Goal: Task Accomplishment & Management: Use online tool/utility

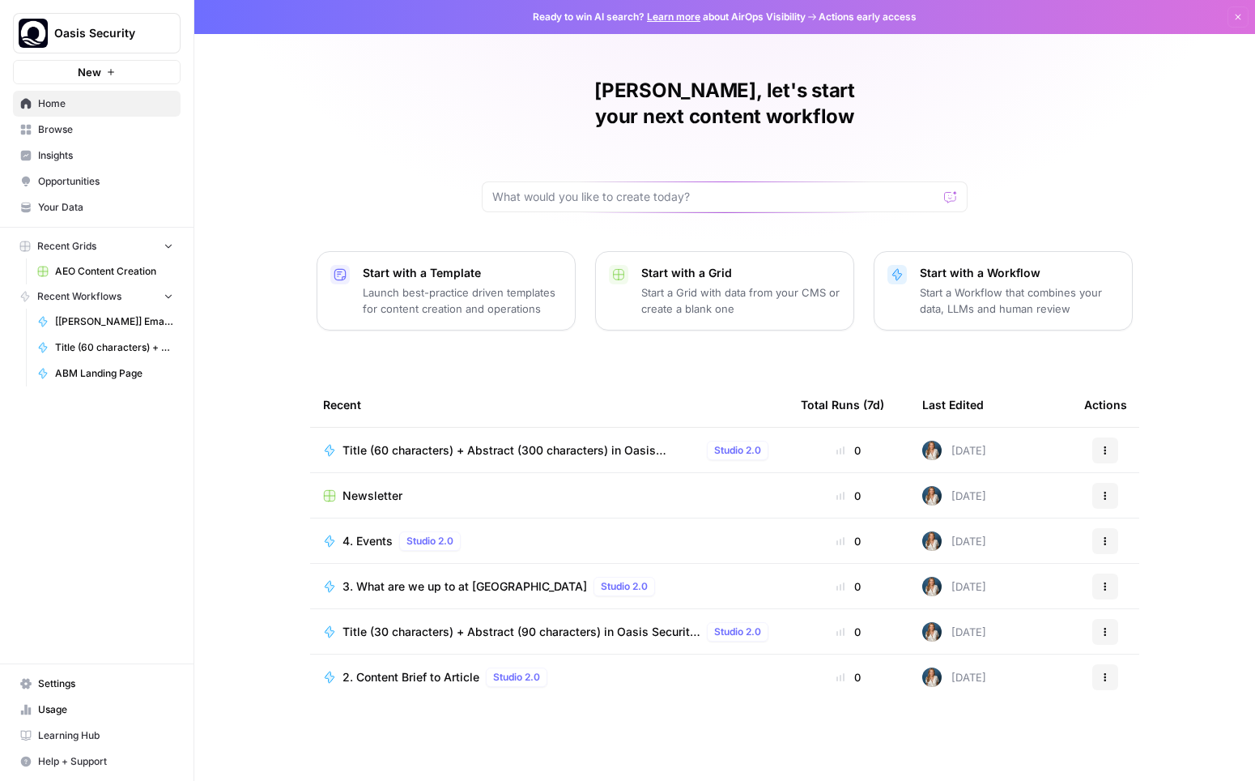
click at [60, 136] on span "Browse" at bounding box center [105, 129] width 135 height 15
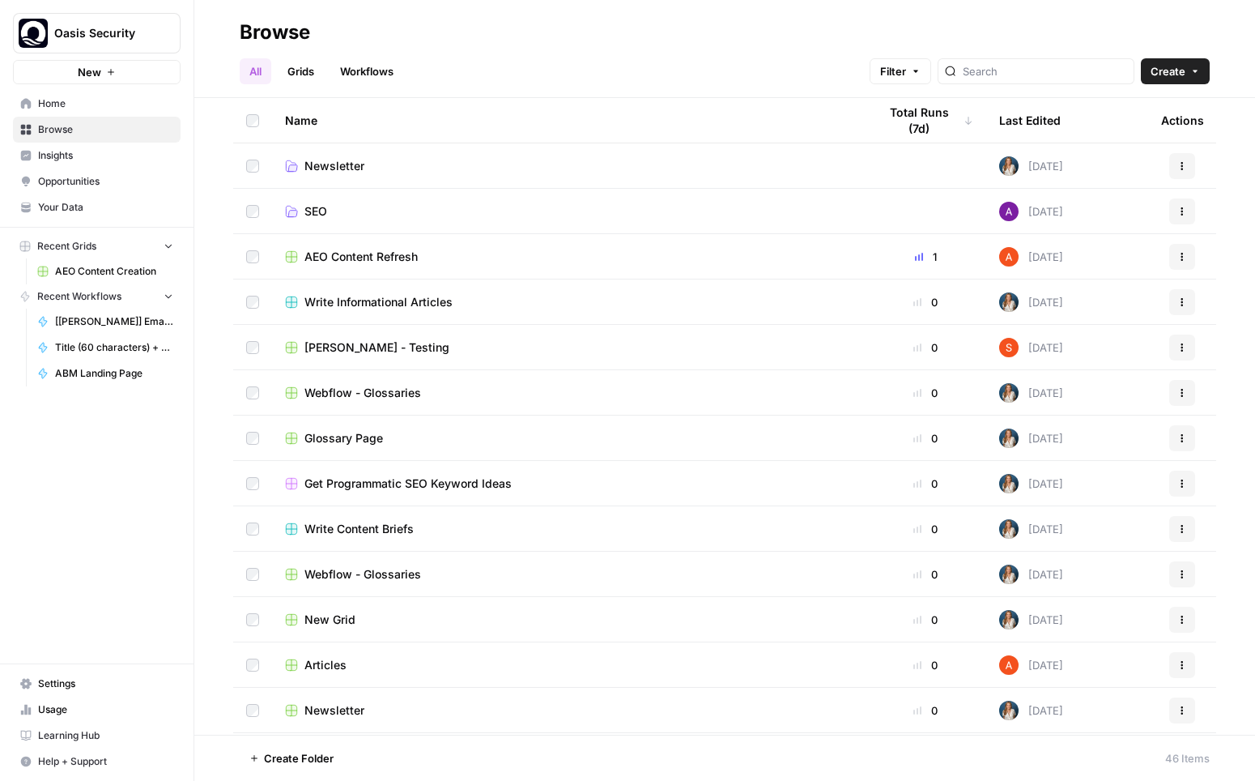
click at [305, 74] on link "Grids" at bounding box center [301, 71] width 46 height 26
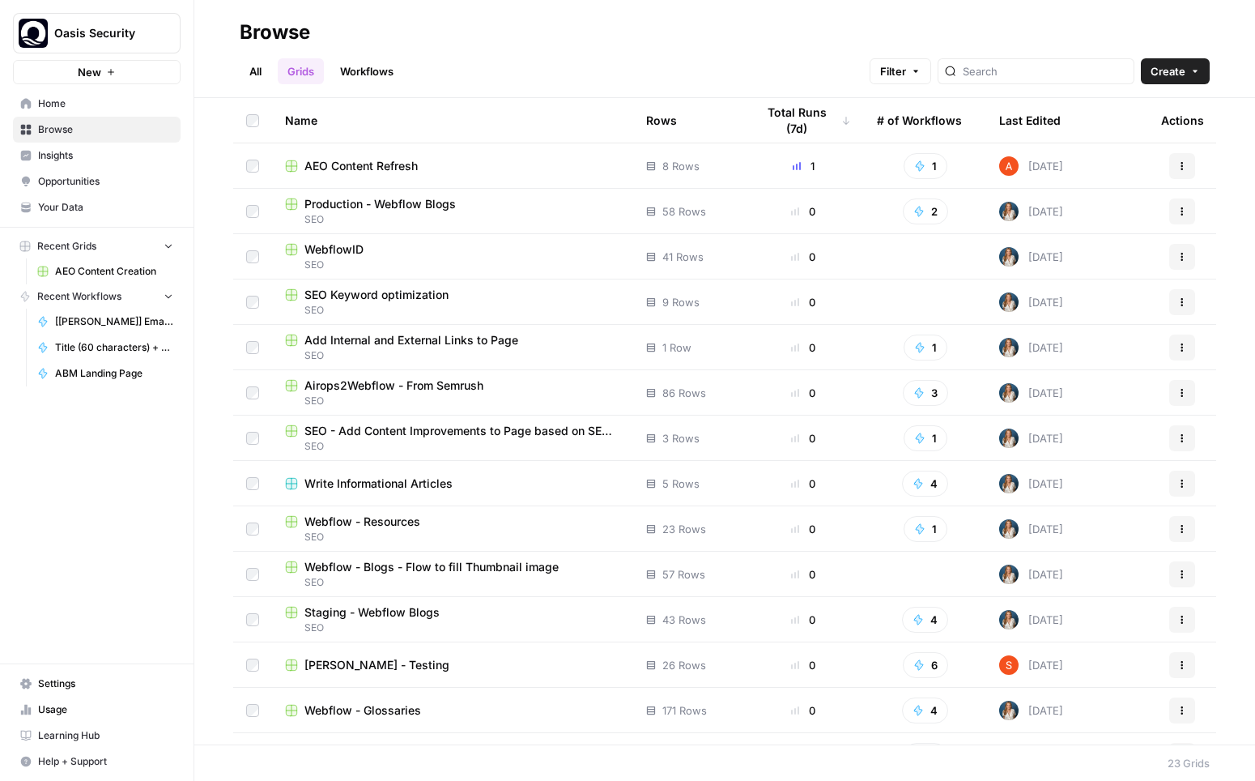
click at [257, 71] on link "All" at bounding box center [256, 71] width 32 height 26
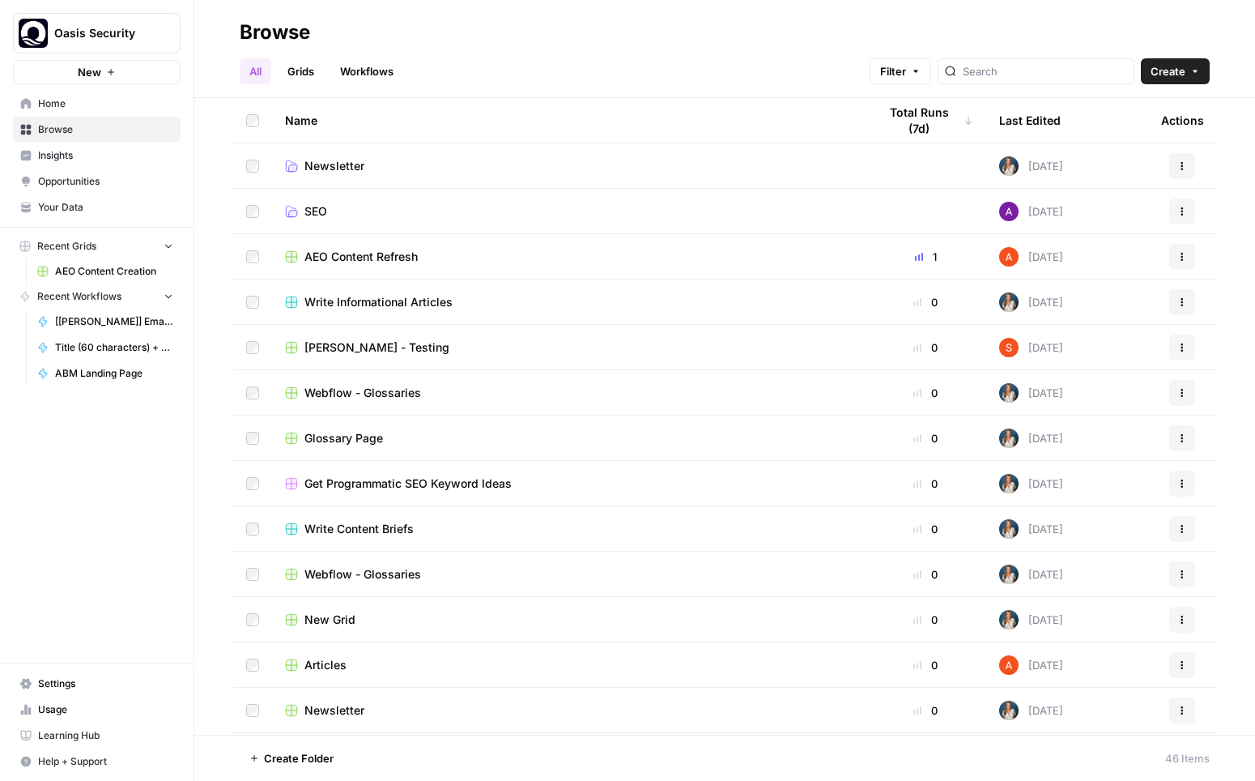
click at [301, 66] on link "Grids" at bounding box center [301, 71] width 46 height 26
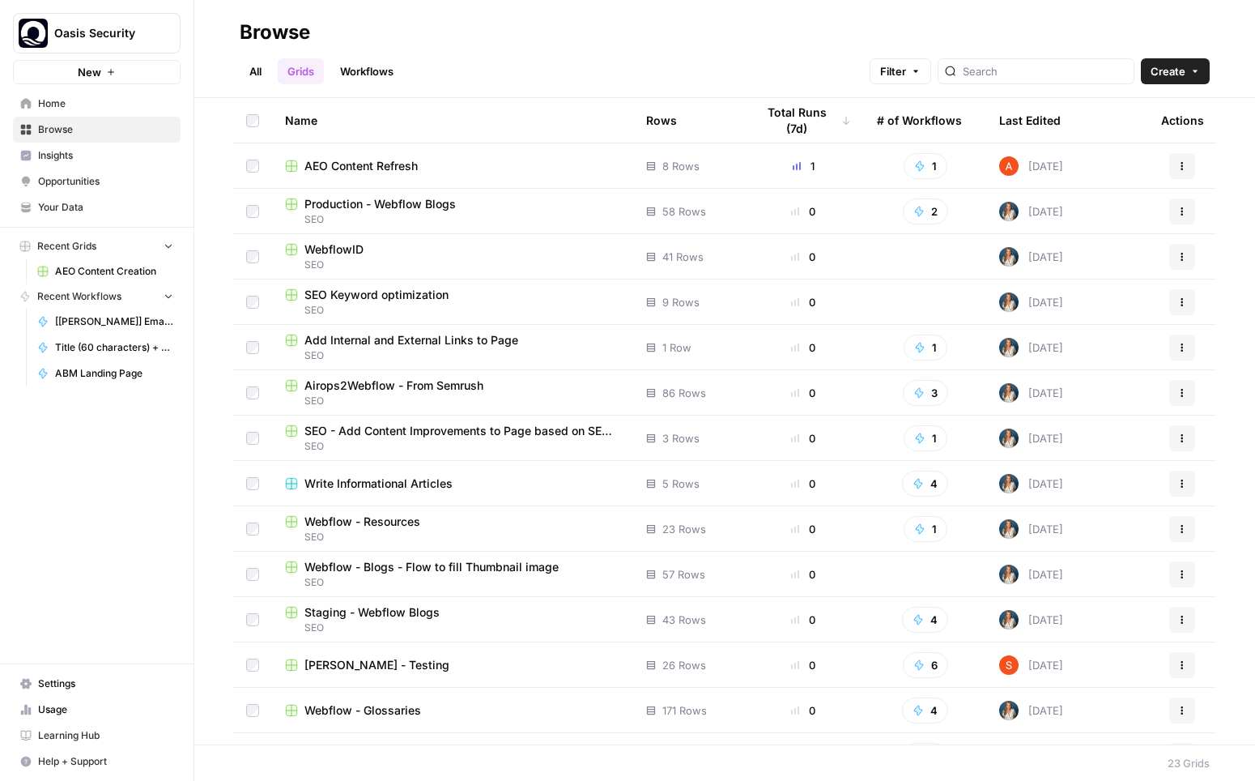
click at [347, 64] on link "Workflows" at bounding box center [366, 71] width 73 height 26
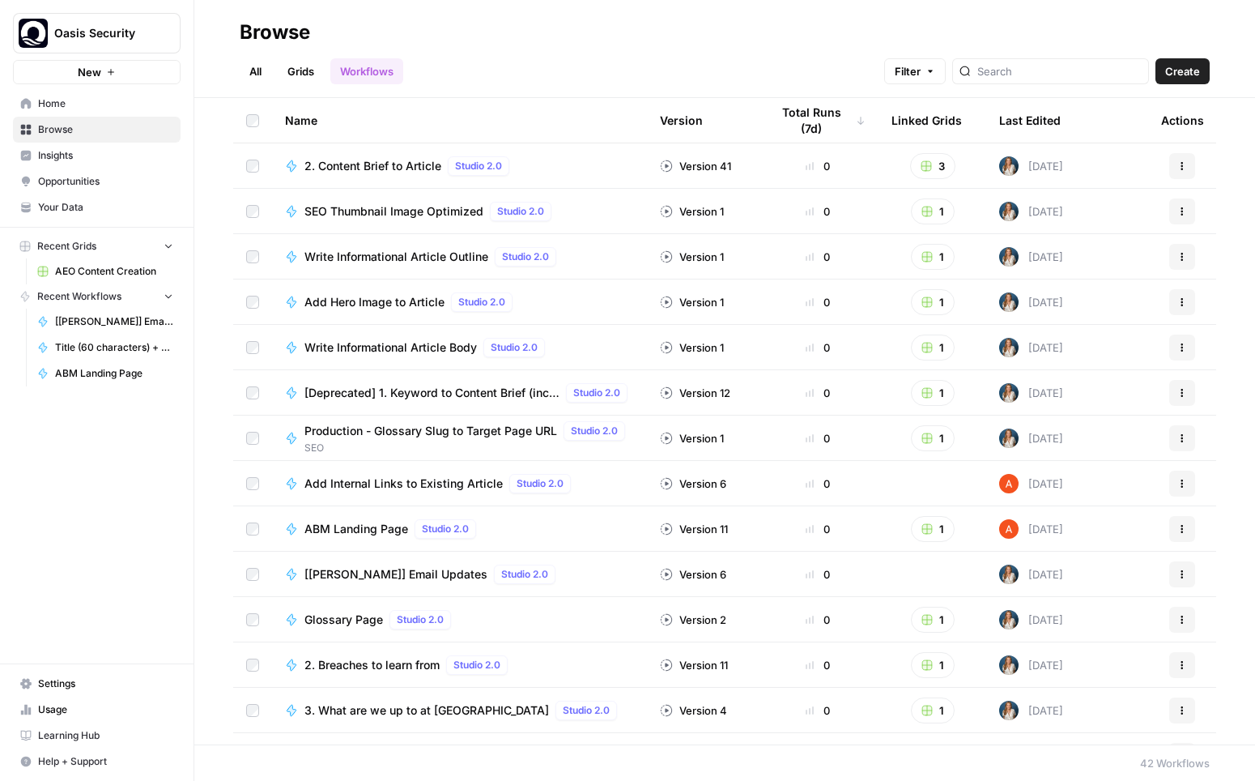
click at [297, 64] on link "Grids" at bounding box center [301, 71] width 46 height 26
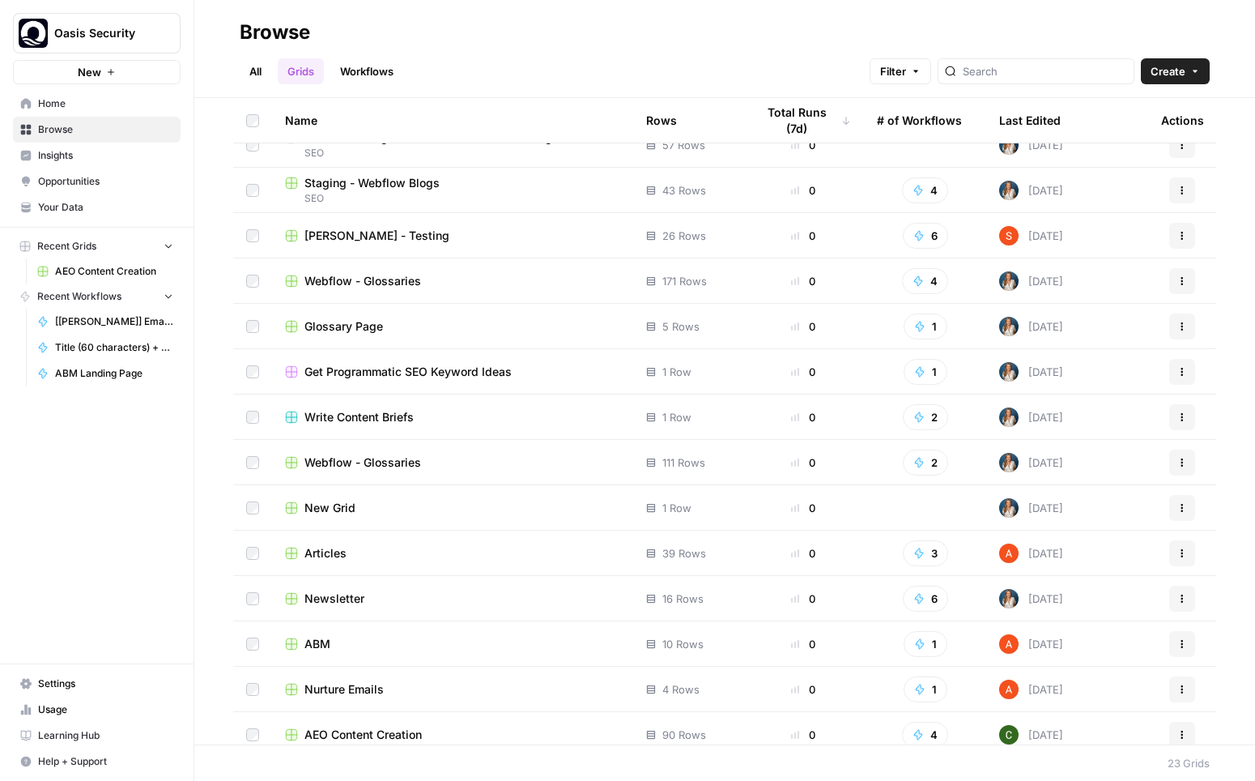
scroll to position [438, 0]
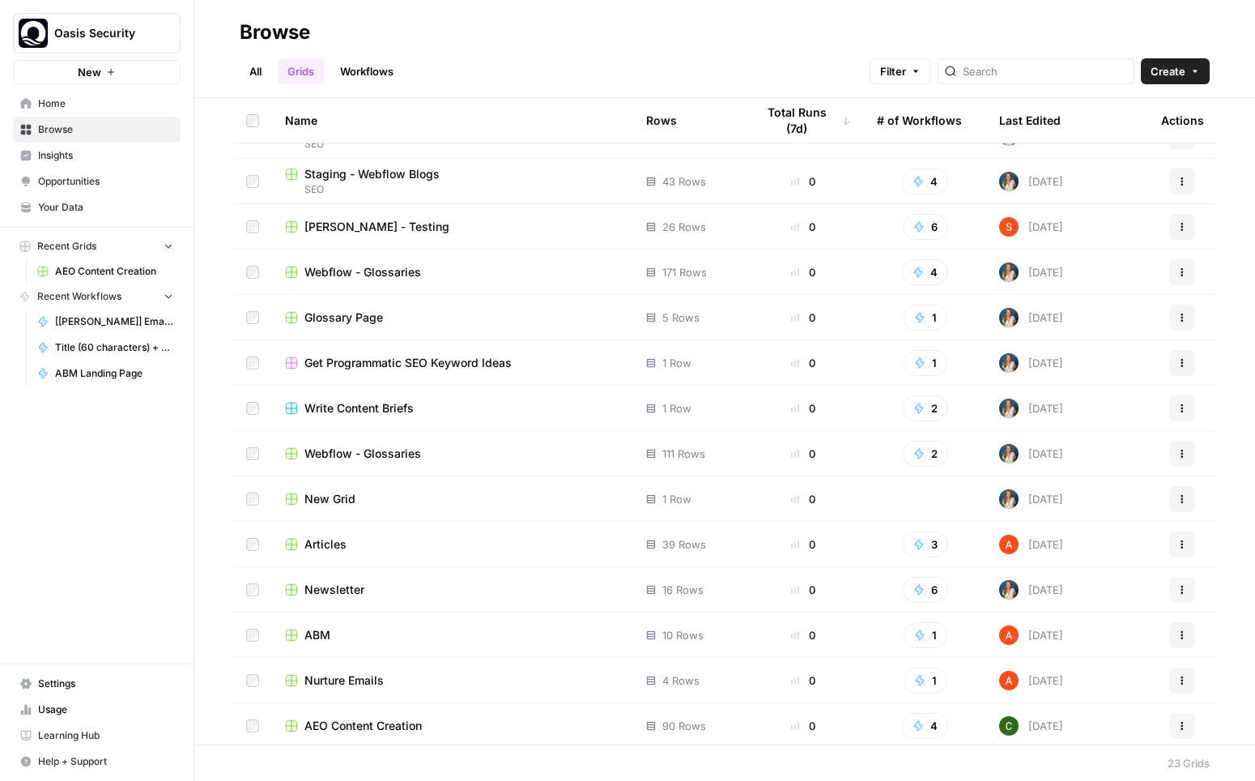
click at [333, 543] on span "Articles" at bounding box center [325, 544] width 42 height 16
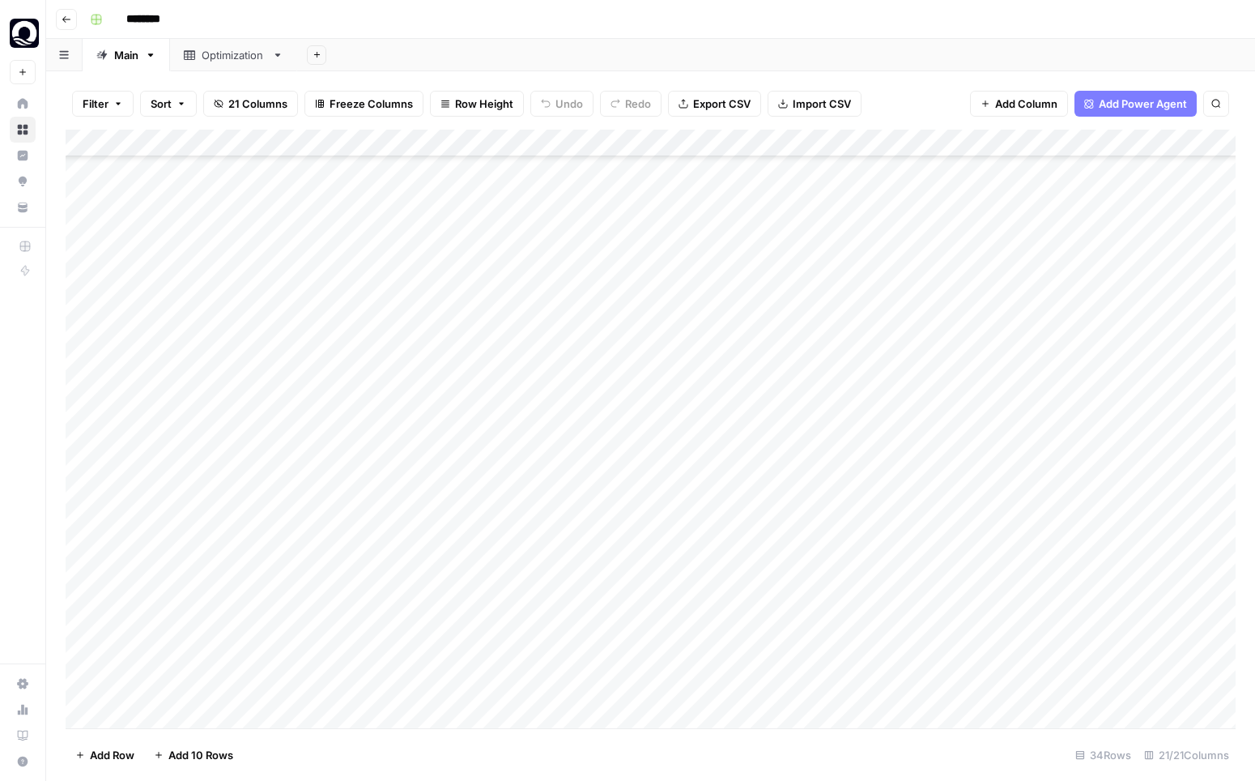
scroll to position [391, 0]
click at [226, 511] on div "Add Column" at bounding box center [651, 429] width 1170 height 598
click at [241, 688] on div "Add Column" at bounding box center [651, 429] width 1170 height 598
click at [273, 687] on div "Add Column" at bounding box center [651, 429] width 1170 height 598
type textarea "**********"
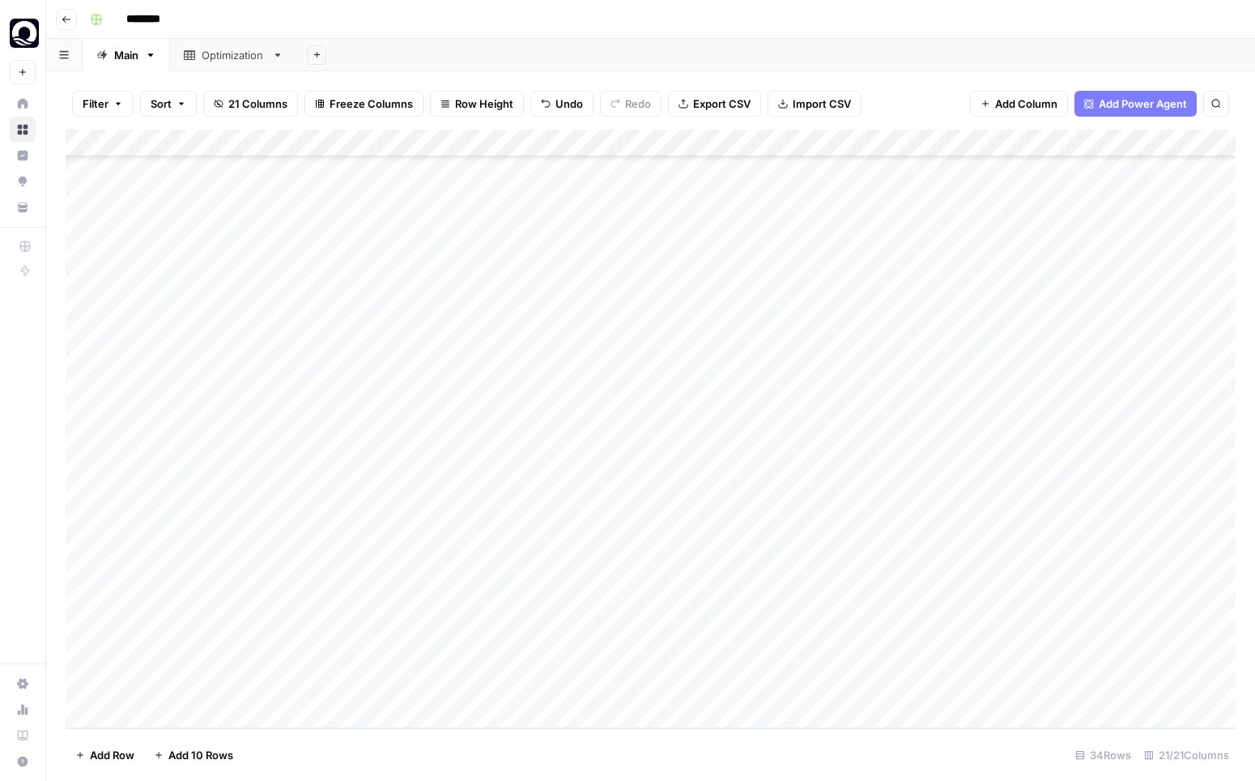
click at [562, 683] on div "Add Column" at bounding box center [651, 429] width 1170 height 598
click at [564, 690] on div "Add Column" at bounding box center [651, 429] width 1170 height 598
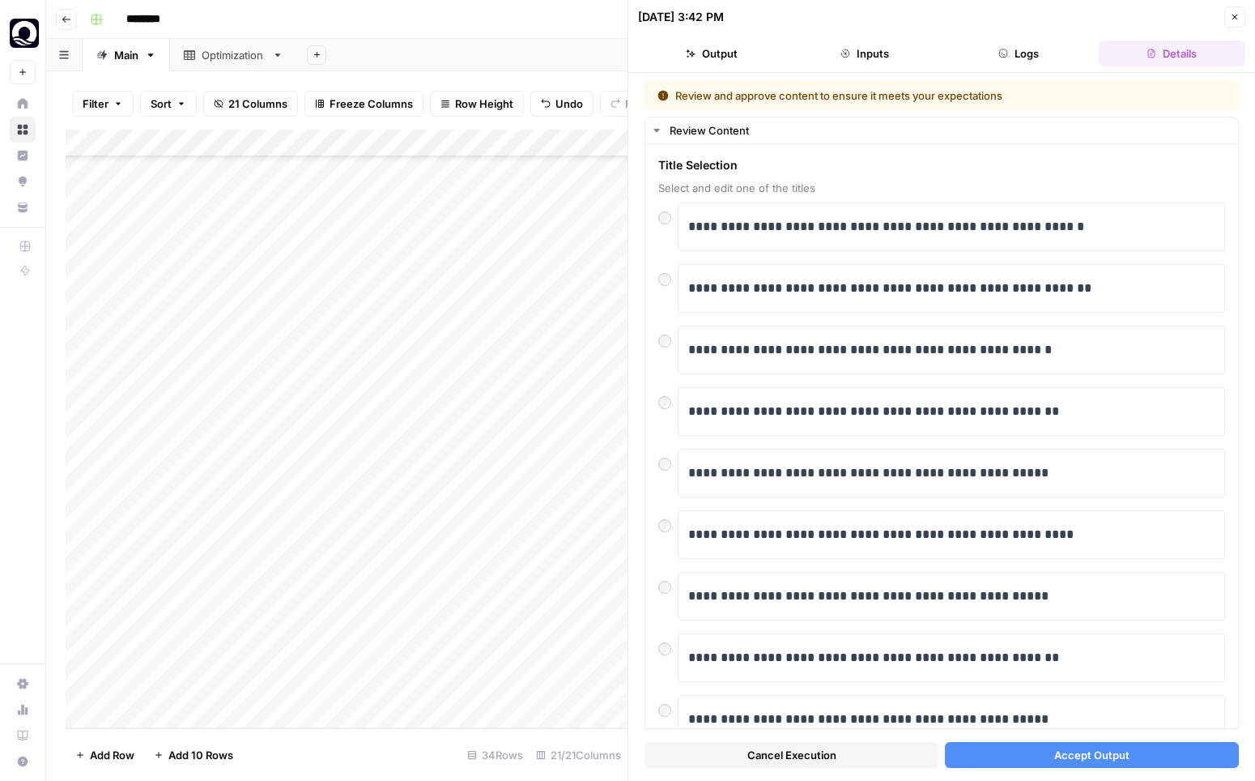
click at [1036, 753] on button "Accept Output" at bounding box center [1092, 755] width 294 height 26
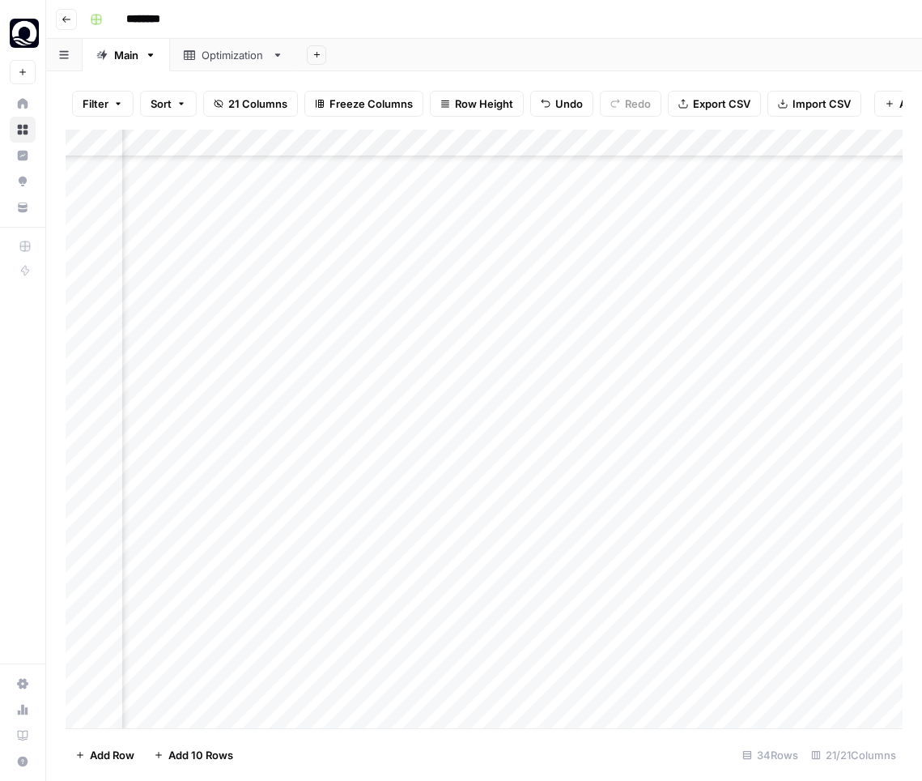
scroll to position [390, 1125]
click at [602, 688] on div "Add Column" at bounding box center [484, 429] width 837 height 598
